Goal: Find specific page/section: Find specific page/section

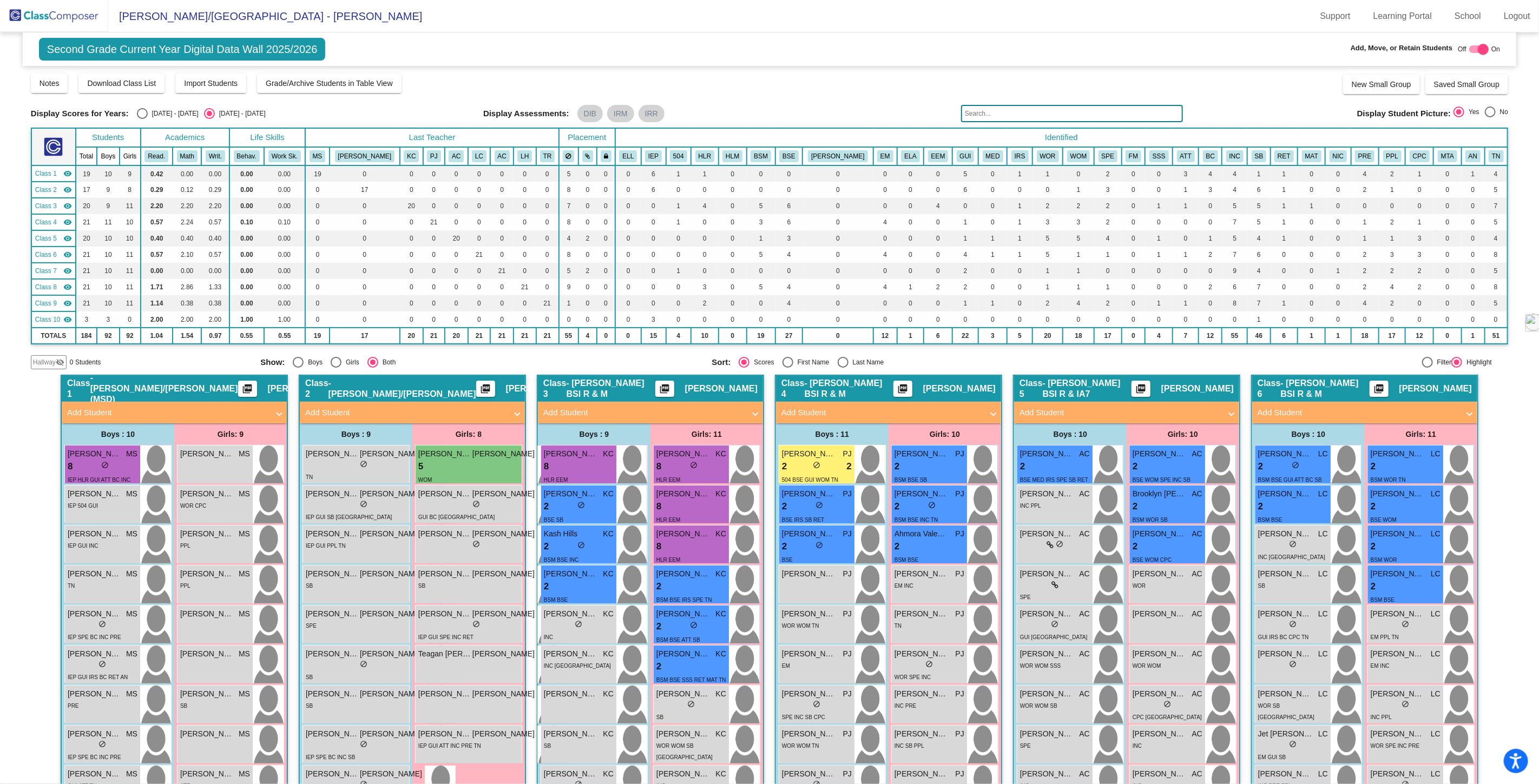
click at [68, 14] on img at bounding box center [54, 16] width 109 height 32
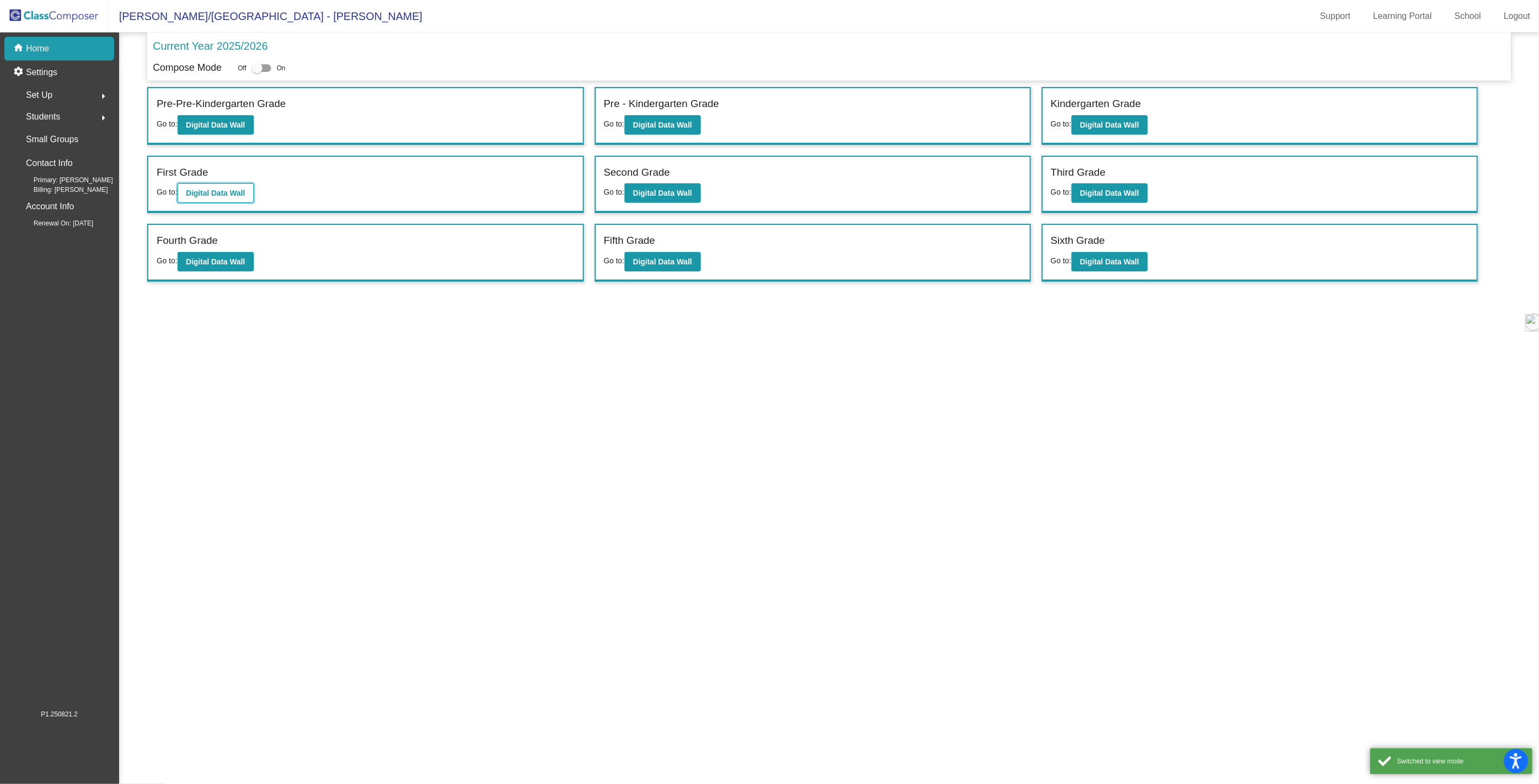
click at [214, 192] on b "Digital Data Wall" at bounding box center [215, 192] width 59 height 8
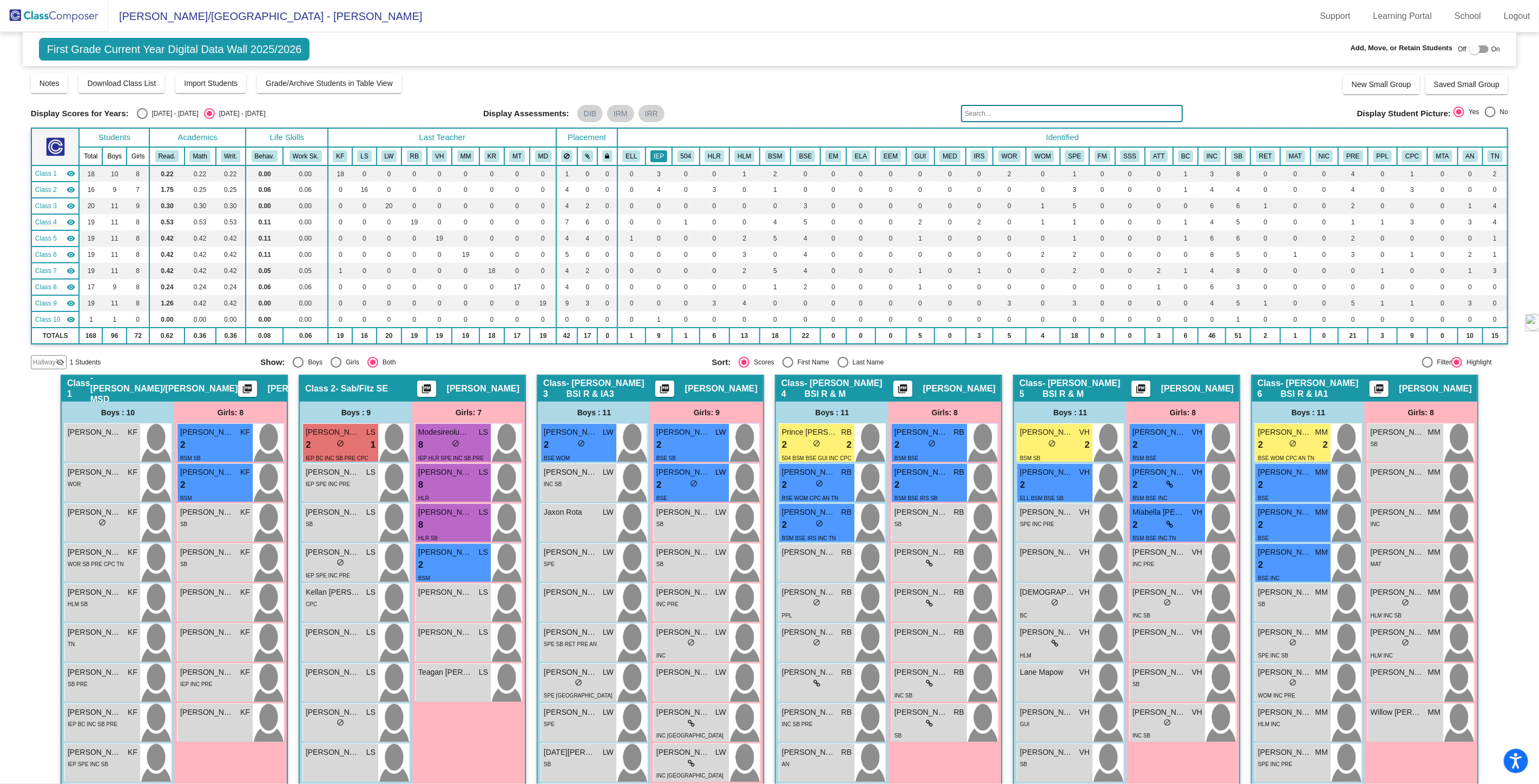
click at [654, 157] on button "IEP" at bounding box center [659, 156] width 17 height 12
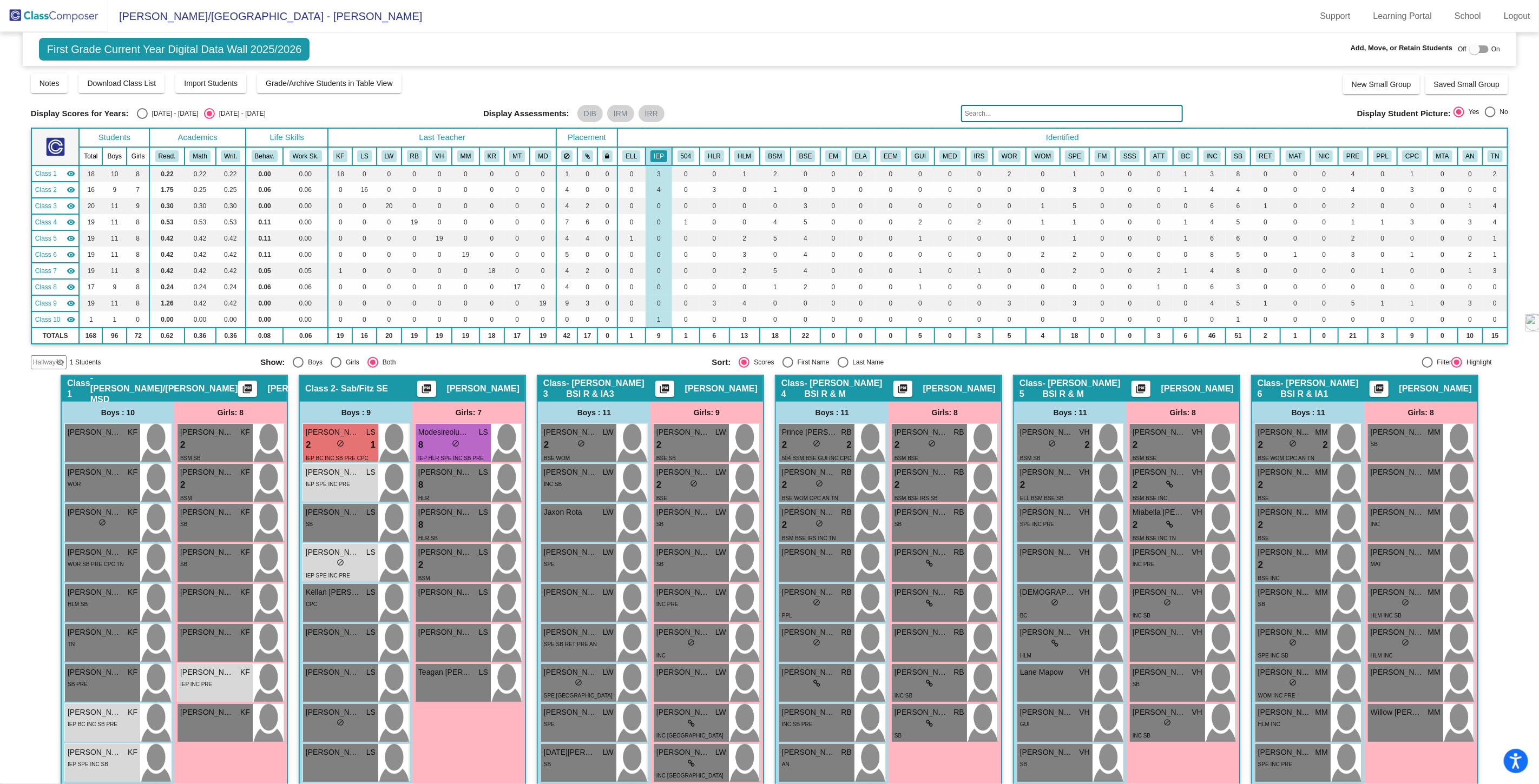
click at [61, 14] on img at bounding box center [54, 16] width 109 height 32
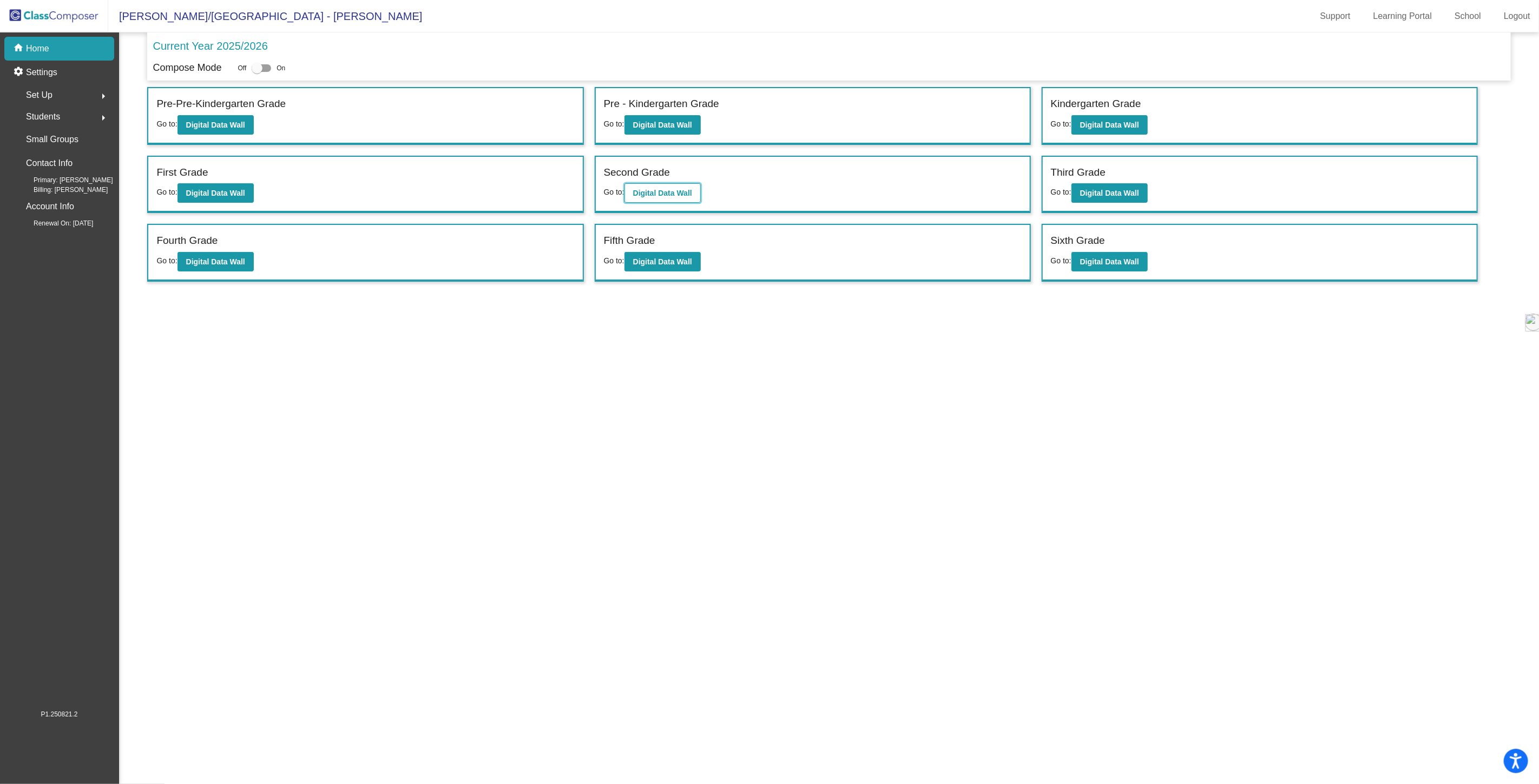
click at [652, 193] on b "Digital Data Wall" at bounding box center [662, 192] width 59 height 8
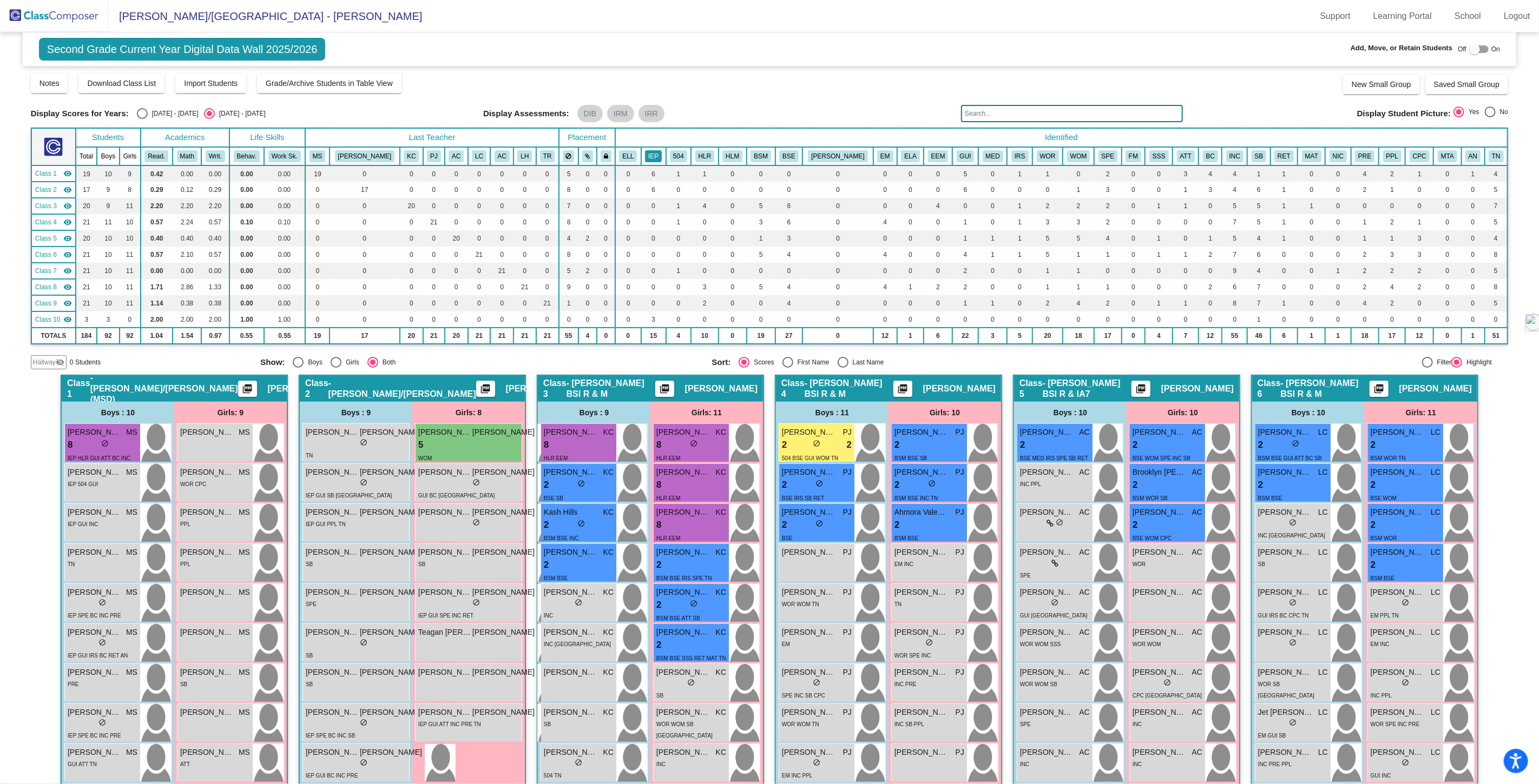
click at [645, 158] on button "IEP" at bounding box center [654, 156] width 17 height 12
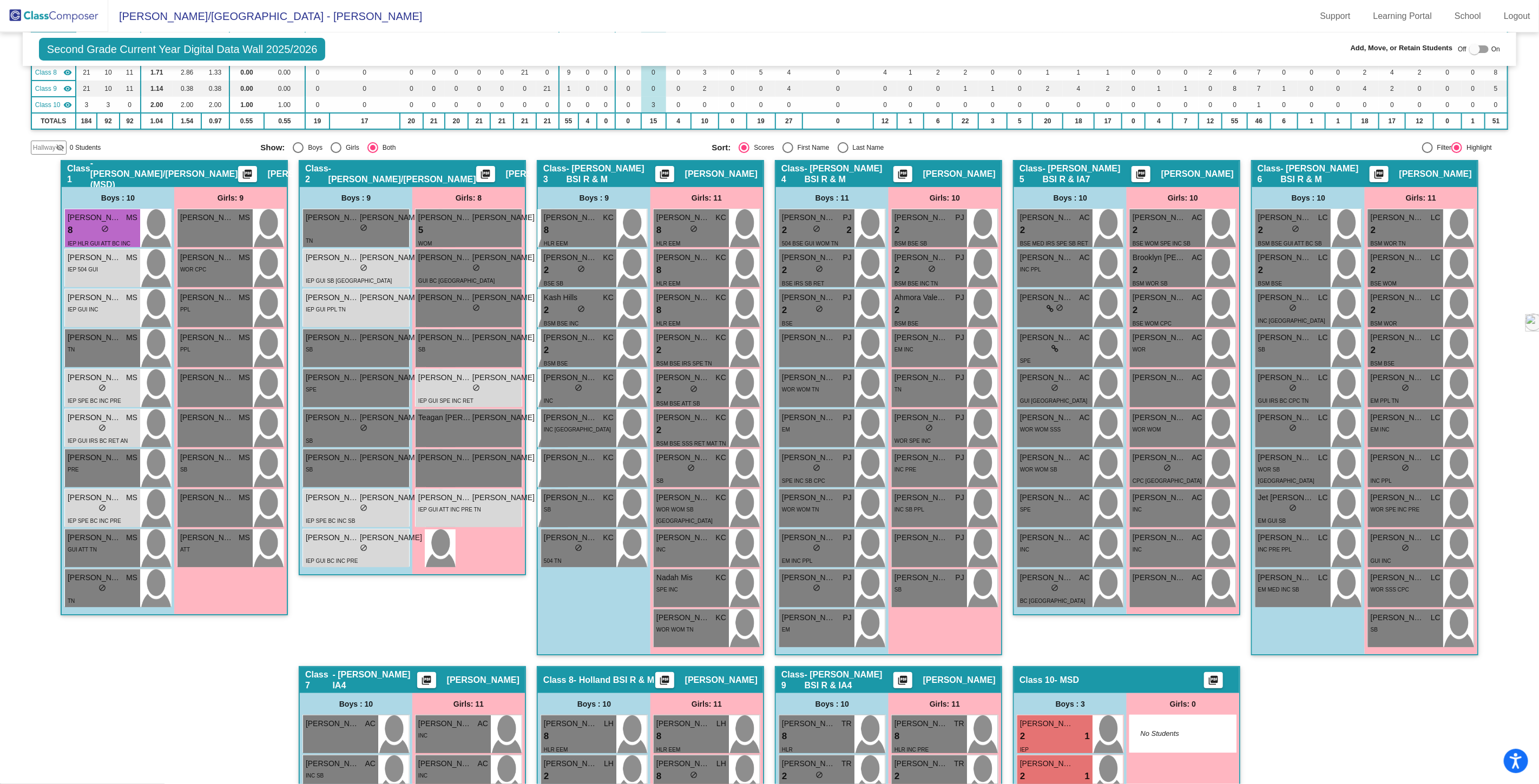
scroll to position [60, 0]
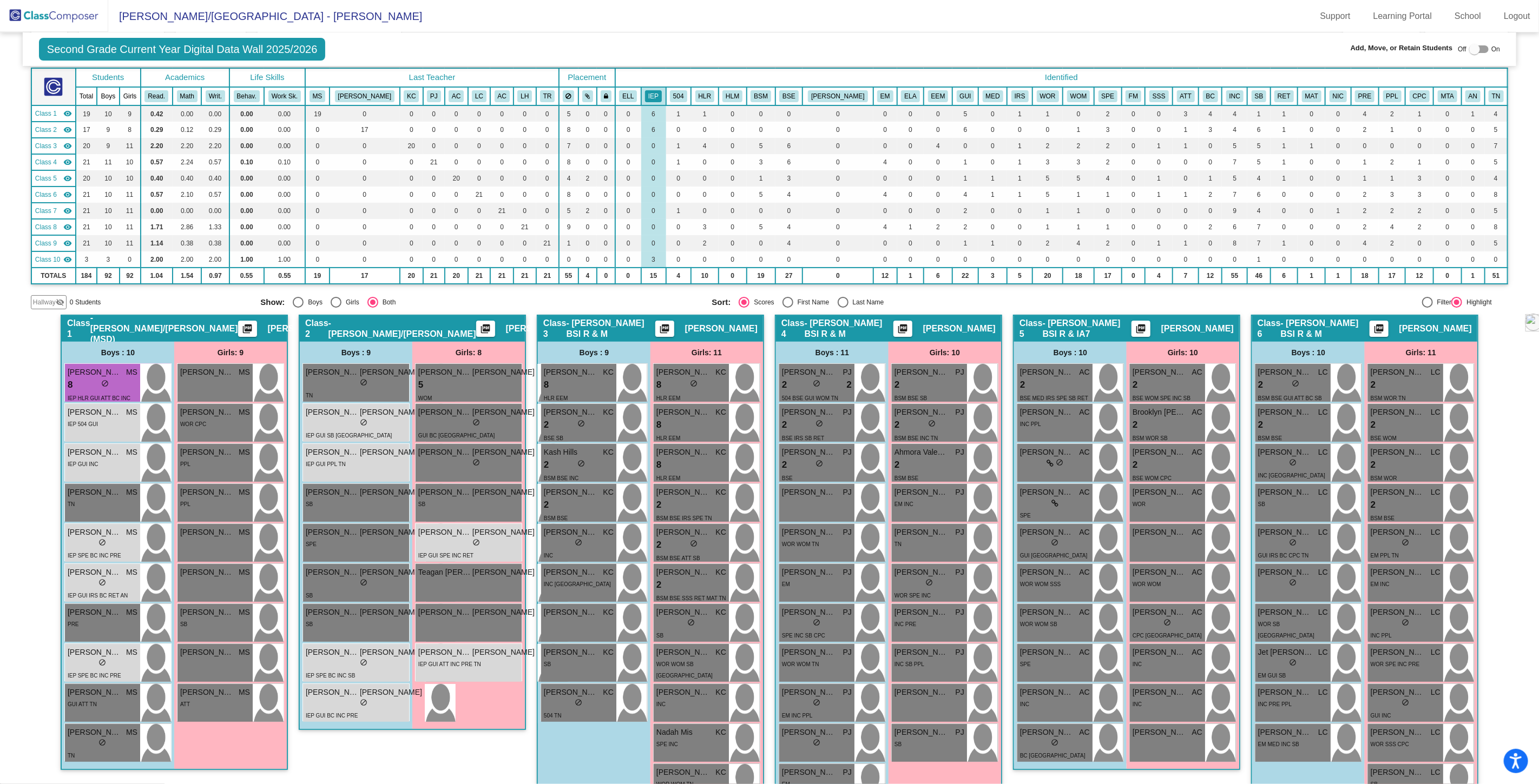
click at [42, 20] on img at bounding box center [54, 16] width 109 height 32
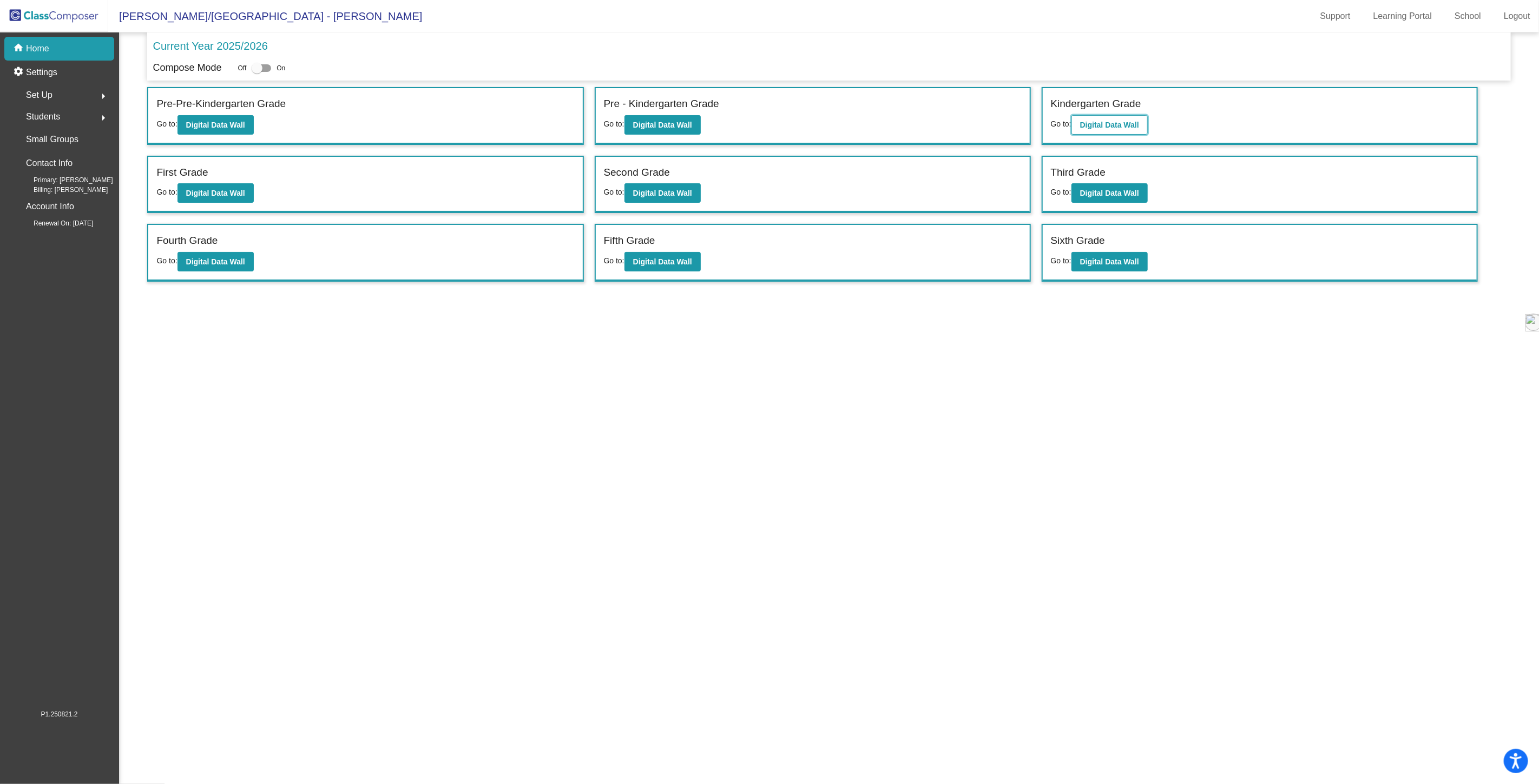
click at [1122, 124] on b "Digital Data Wall" at bounding box center [1110, 125] width 59 height 8
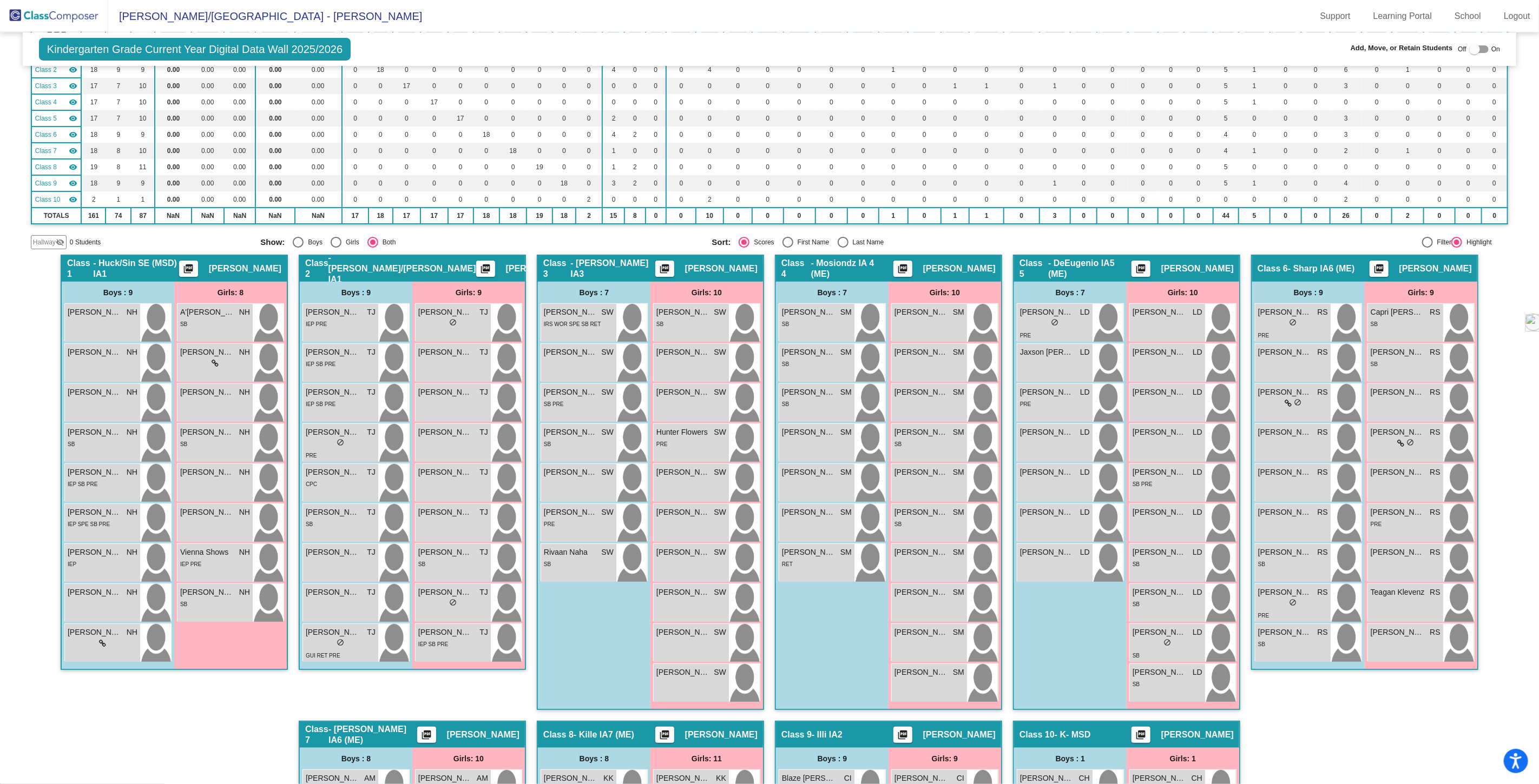
scroll to position [360, 0]
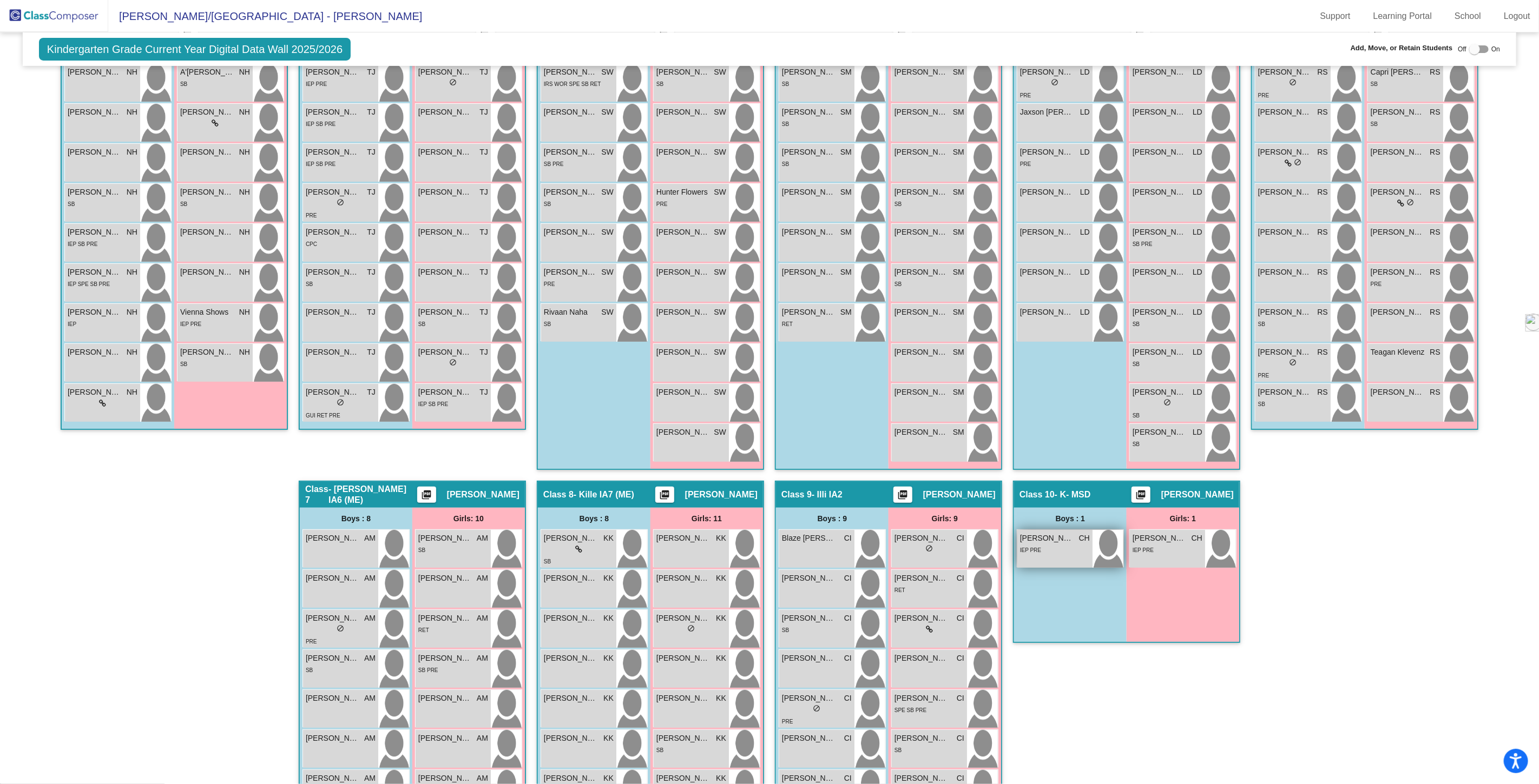
click at [1066, 544] on div "IEP PRE" at bounding box center [1055, 550] width 70 height 11
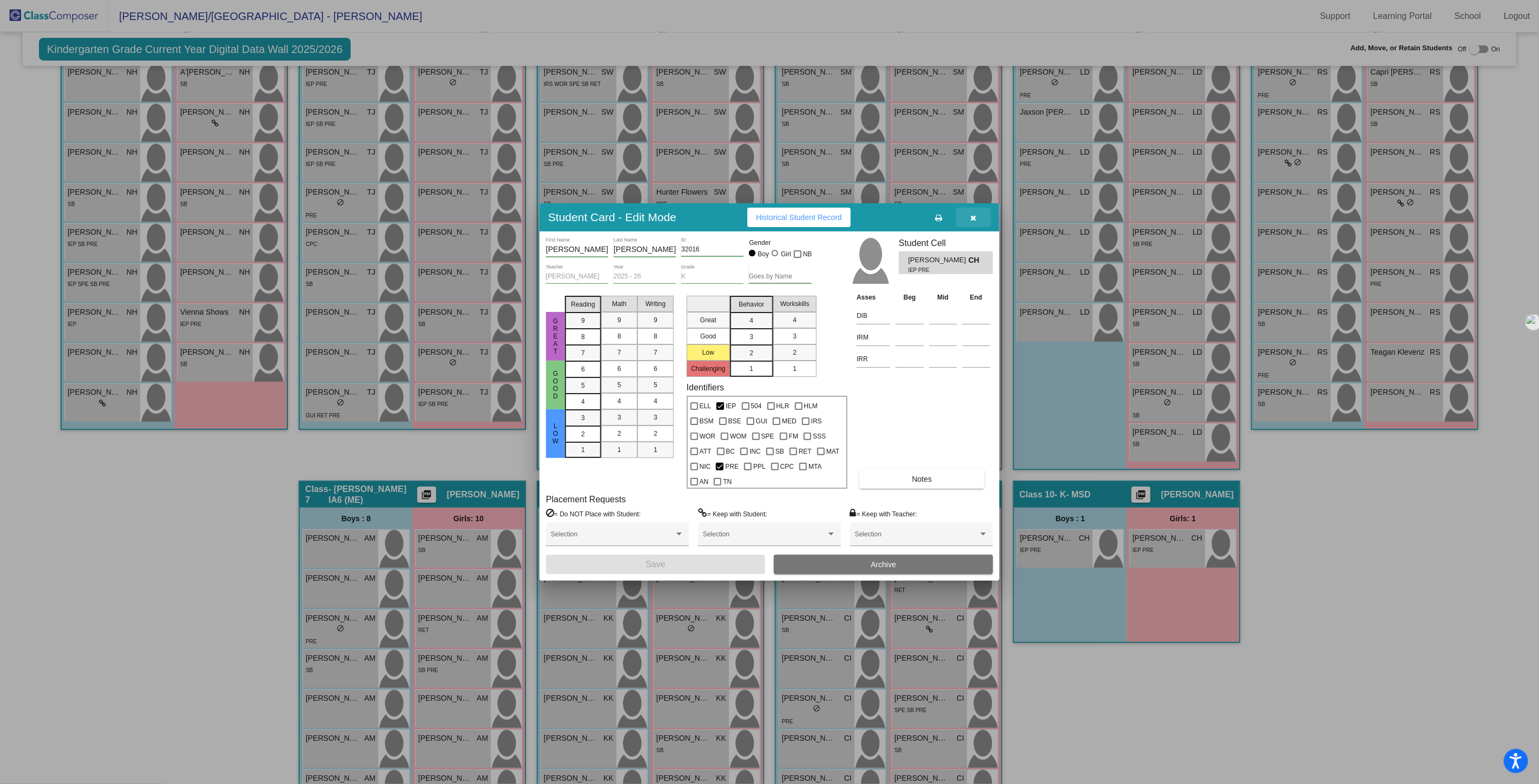
click at [979, 216] on button "button" at bounding box center [973, 217] width 35 height 20
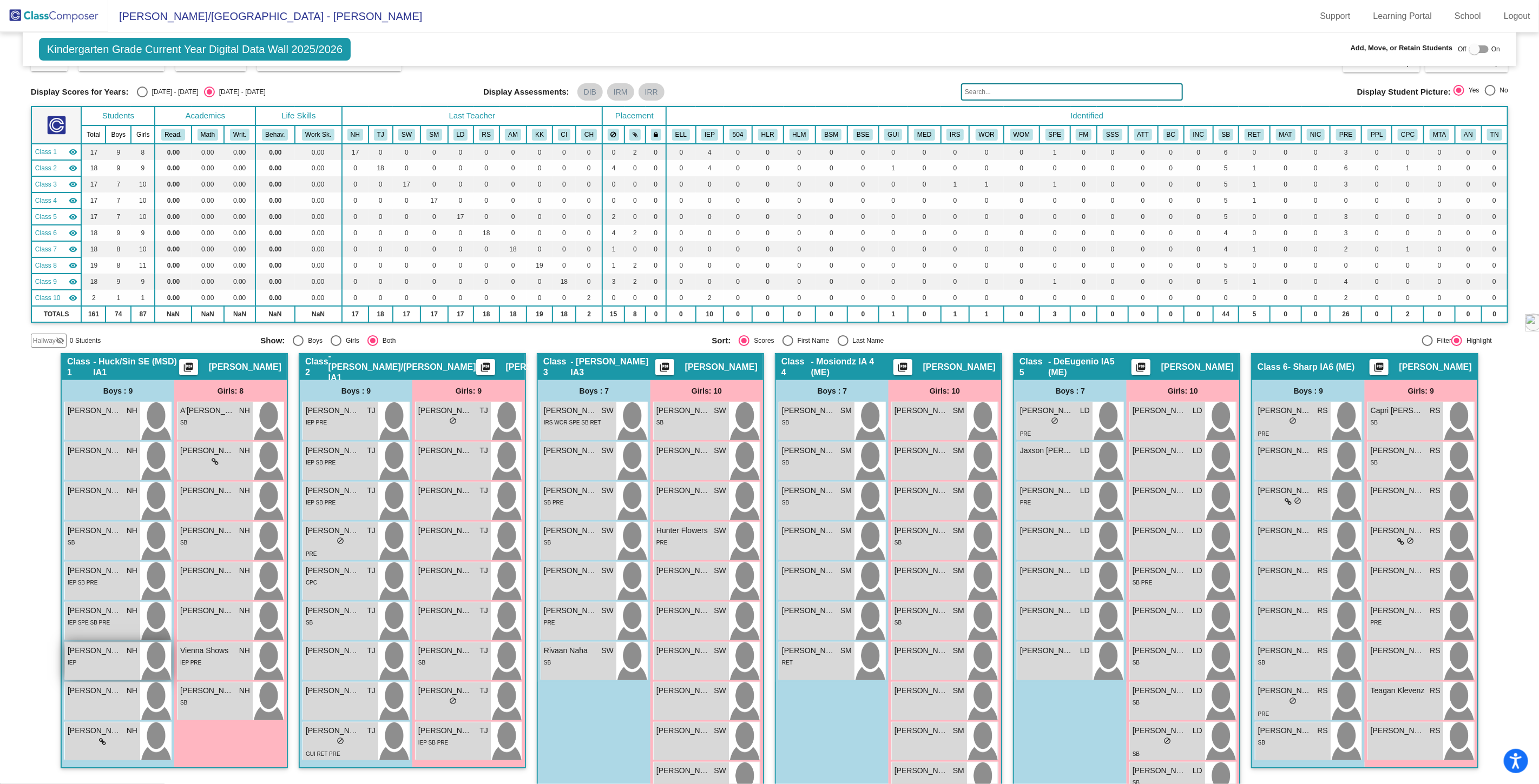
scroll to position [0, 0]
